Goal: Check status: Check status

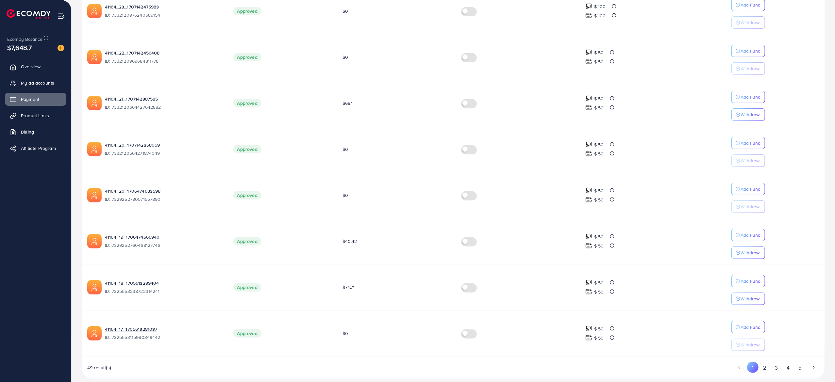
scroll to position [273, 0]
click at [805, 363] on ul "1 2 3 4 5" at bounding box center [776, 366] width 86 height 12
click at [799, 362] on button "5" at bounding box center [800, 366] width 12 height 12
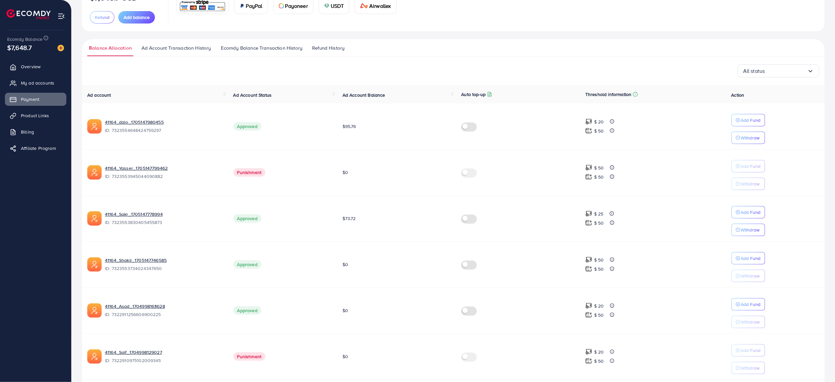
scroll to position [64, 0]
click at [132, 122] on link "41164_dalo_1705147980455" at bounding box center [164, 122] width 118 height 7
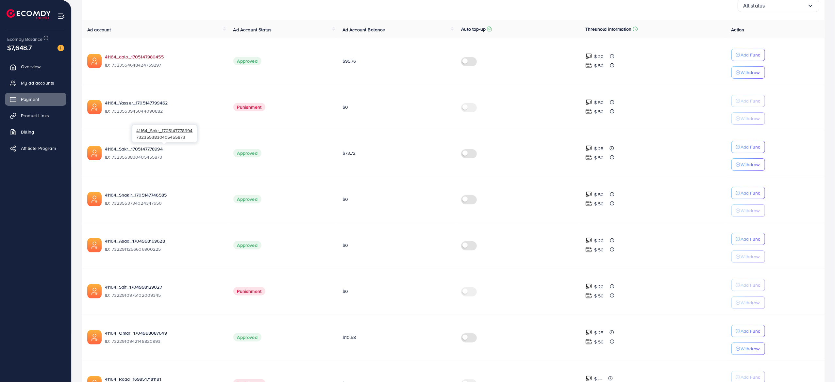
scroll to position [129, 0]
click at [143, 145] on link "41164_Sakr_1705147778994" at bounding box center [164, 148] width 118 height 7
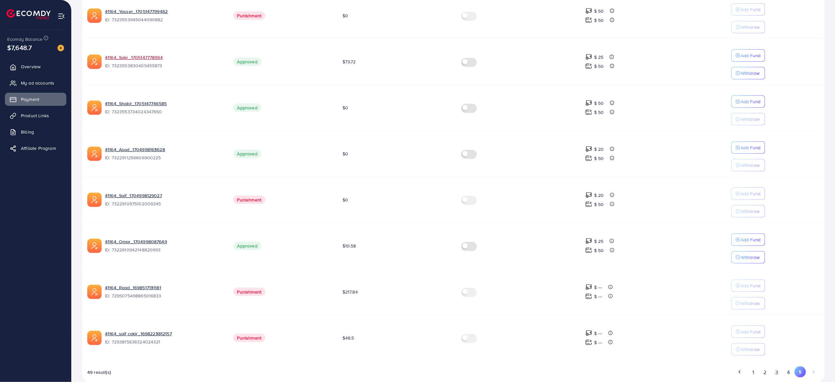
scroll to position [227, 0]
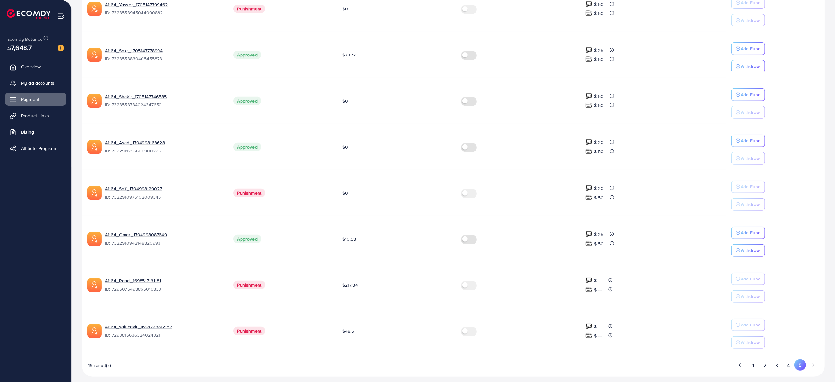
click at [757, 366] on div "49 result(s) 1 2 3 4 5" at bounding box center [453, 368] width 742 height 17
click at [753, 360] on button "1" at bounding box center [752, 366] width 11 height 12
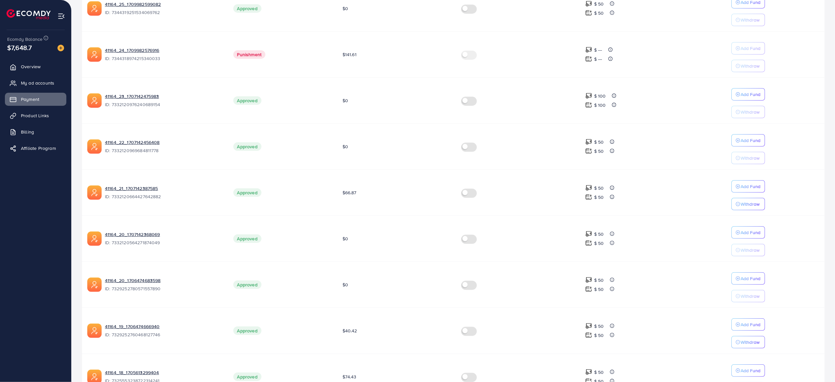
scroll to position [273, 0]
click at [762, 360] on button "2" at bounding box center [764, 366] width 12 height 12
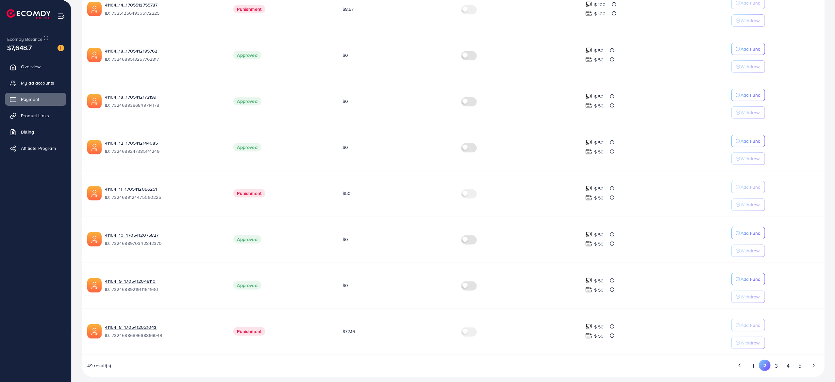
click at [773, 360] on button "3" at bounding box center [776, 366] width 12 height 12
click at [787, 360] on button "4" at bounding box center [788, 366] width 12 height 12
click at [800, 363] on button "5" at bounding box center [800, 366] width 12 height 12
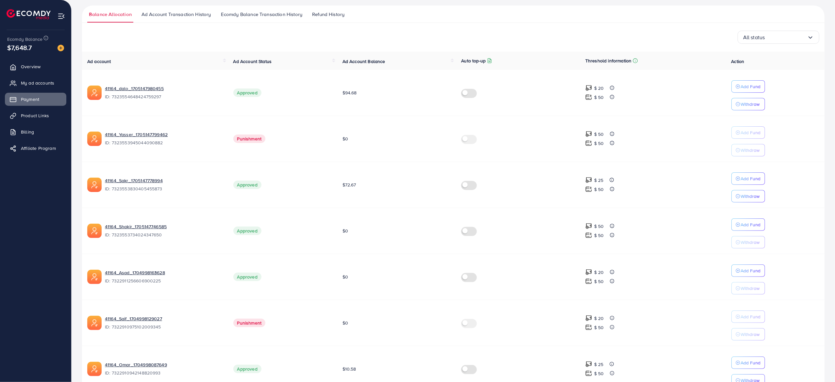
scroll to position [0, 0]
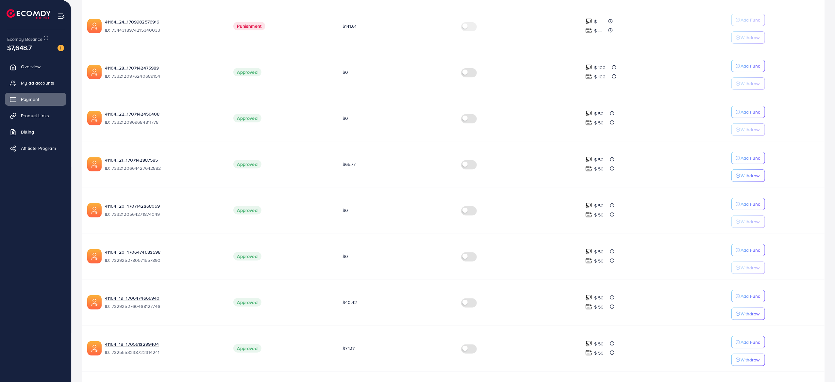
scroll to position [273, 0]
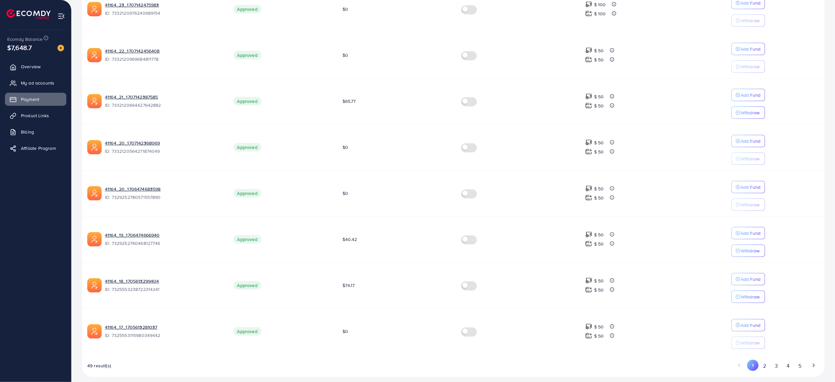
click at [786, 361] on button "4" at bounding box center [788, 366] width 12 height 12
click at [775, 361] on button "3" at bounding box center [776, 366] width 12 height 12
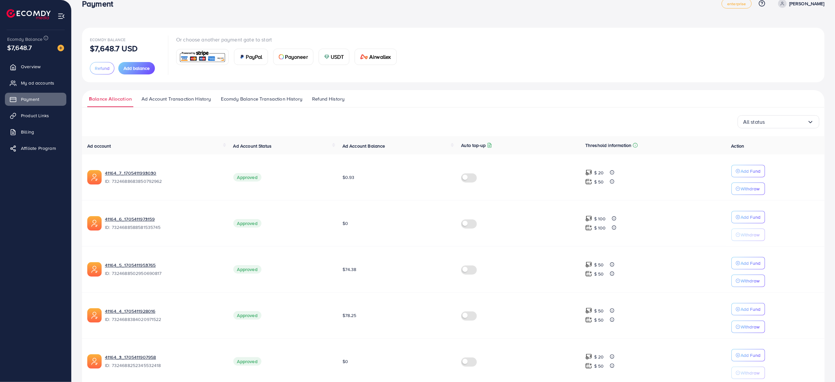
scroll to position [12, 0]
click at [145, 175] on link "41164_7_1705411993030" at bounding box center [164, 173] width 118 height 7
